Goal: Task Accomplishment & Management: Use online tool/utility

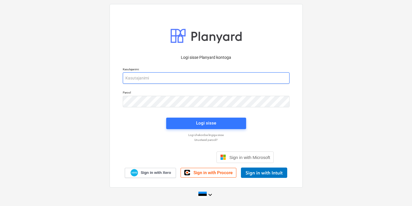
type input "[EMAIL_ADDRESS][DOMAIN_NAME]"
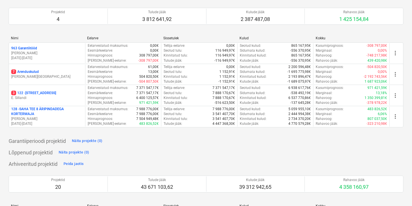
scroll to position [51, 0]
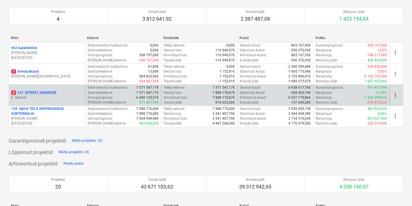
click at [57, 96] on p "E. Sillandi" at bounding box center [47, 97] width 72 height 5
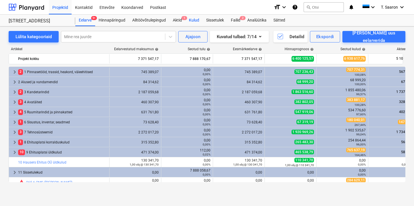
click at [198, 19] on div "Kulud" at bounding box center [193, 21] width 17 height 12
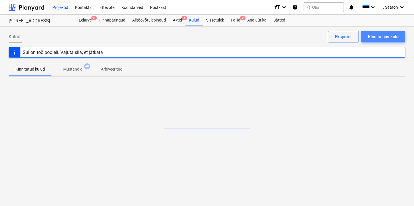
click at [376, 41] on button "Kinnita uus kulu" at bounding box center [383, 37] width 44 height 12
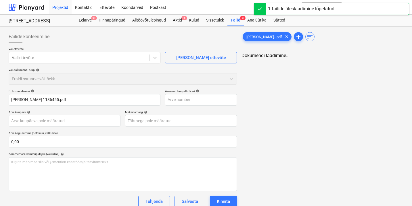
type input "[PERSON_NAME] 1136455.pdf"
click at [132, 55] on div at bounding box center [79, 58] width 135 height 6
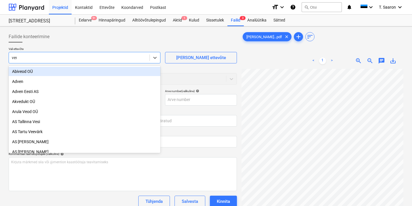
type input "venn"
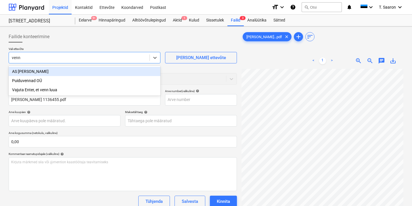
click at [118, 70] on div "AS [PERSON_NAME]" at bounding box center [85, 71] width 152 height 9
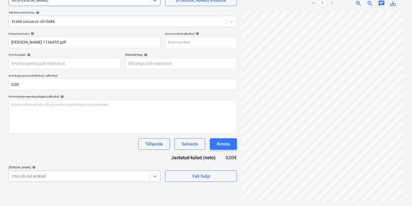
scroll to position [123, 0]
click at [152, 149] on body "Projektid Kontaktid Ettevõte Koondarved Postkast format_size keyboard_arrow_dow…" at bounding box center [206, 45] width 412 height 206
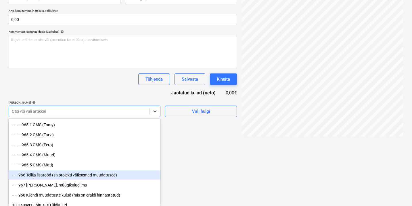
scroll to position [6783, 0]
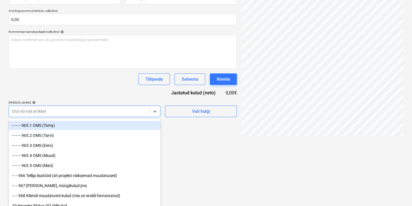
click at [82, 129] on div "-- -- -- 965.1 OMS (Tomy)" at bounding box center [85, 125] width 152 height 9
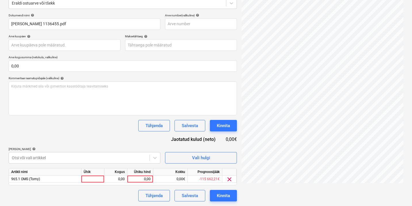
click at [210, 131] on html "Projektid Kontaktid Ettevõte Koondarved Postkast format_size keyboard_arrow_dow…" at bounding box center [206, 27] width 412 height 206
click at [92, 179] on div at bounding box center [92, 180] width 23 height 7
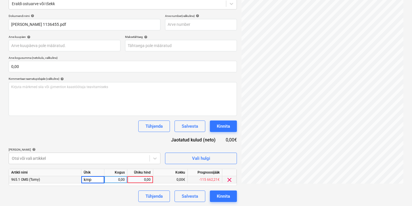
type input "kmpl"
click at [124, 180] on div "0,00" at bounding box center [116, 180] width 18 height 7
type input "1"
click at [136, 181] on div "1,00" at bounding box center [140, 180] width 21 height 7
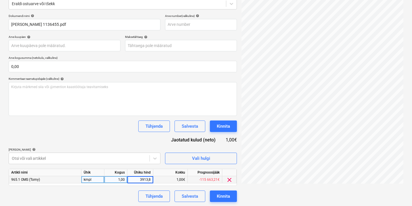
type input "3913,80"
click at [224, 194] on div "Kinnita" at bounding box center [223, 196] width 13 height 7
